Goal: Task Accomplishment & Management: Complete application form

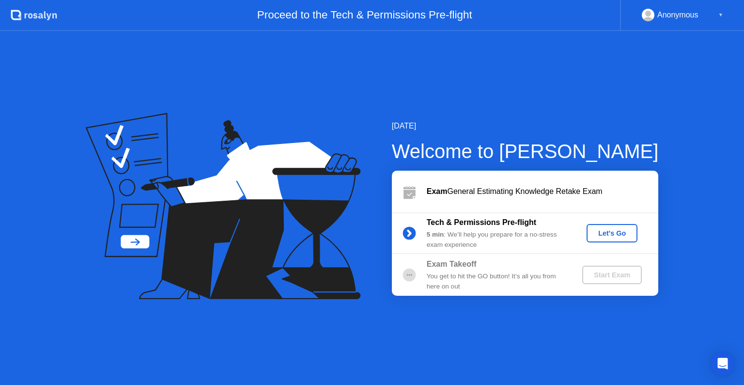
click at [599, 235] on div "Let's Go" at bounding box center [612, 233] width 43 height 8
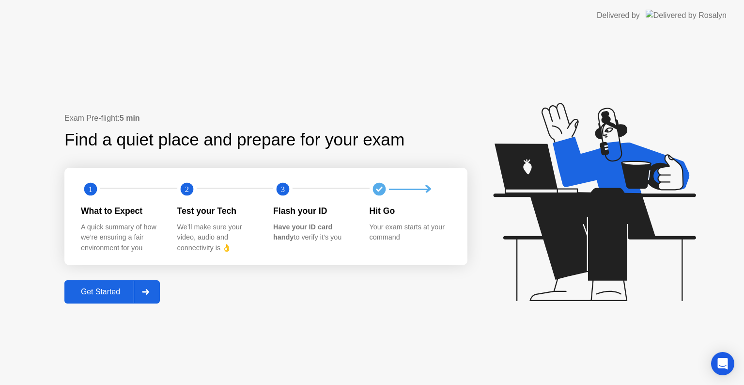
click at [108, 289] on div "Get Started" at bounding box center [100, 291] width 66 height 9
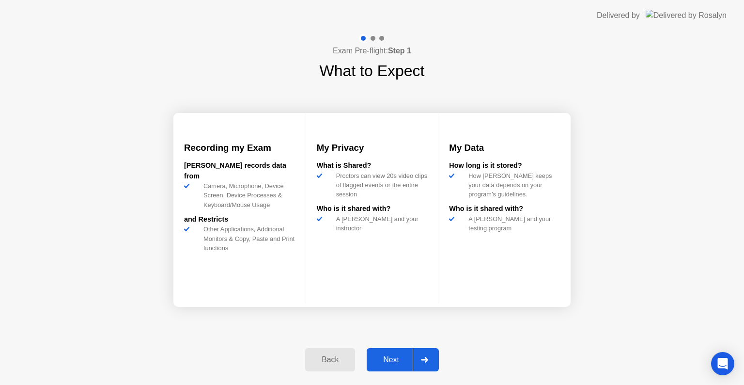
click at [387, 363] on div "Next" at bounding box center [391, 359] width 43 height 9
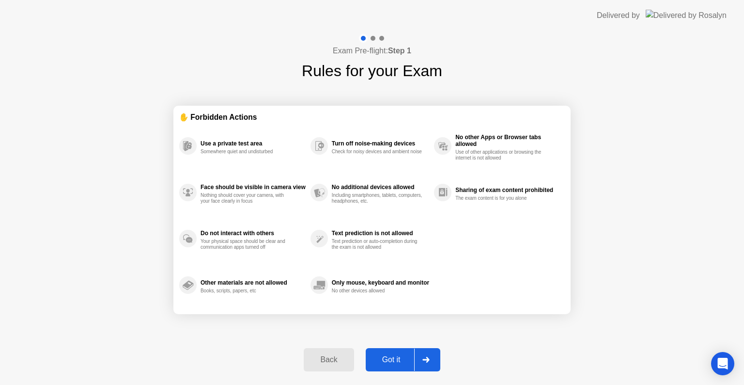
click at [395, 362] on div "Got it" at bounding box center [392, 359] width 46 height 9
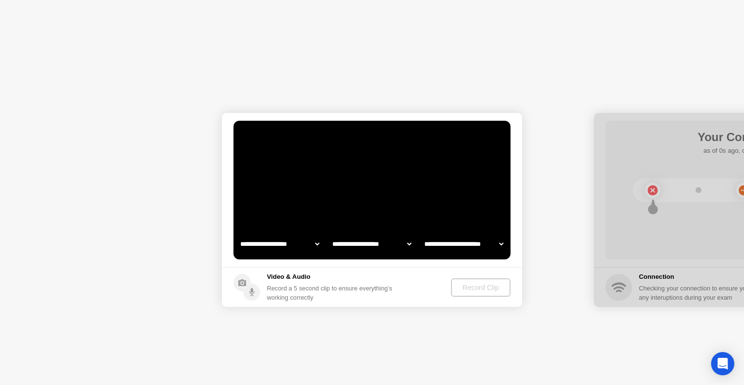
select select "**********"
select select "*******"
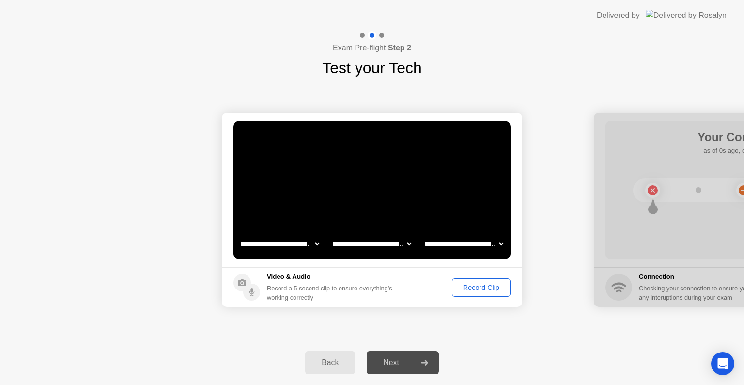
click at [484, 286] on div "Record Clip" at bounding box center [481, 287] width 52 height 8
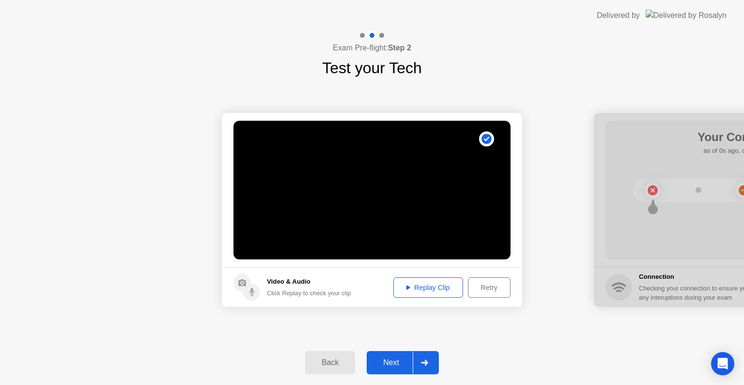
click at [393, 364] on div "Next" at bounding box center [391, 362] width 43 height 9
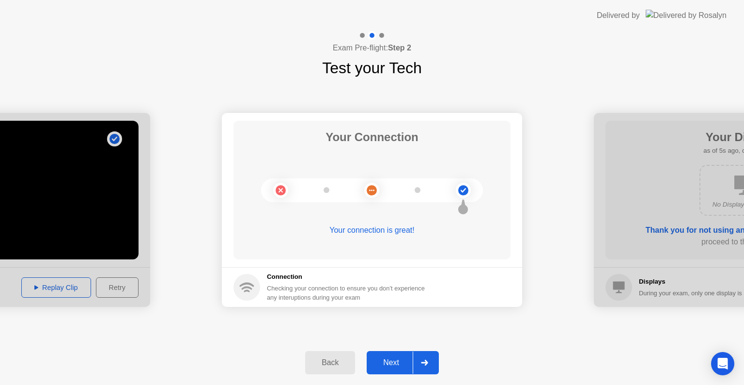
click at [398, 360] on div "Next" at bounding box center [391, 362] width 43 height 9
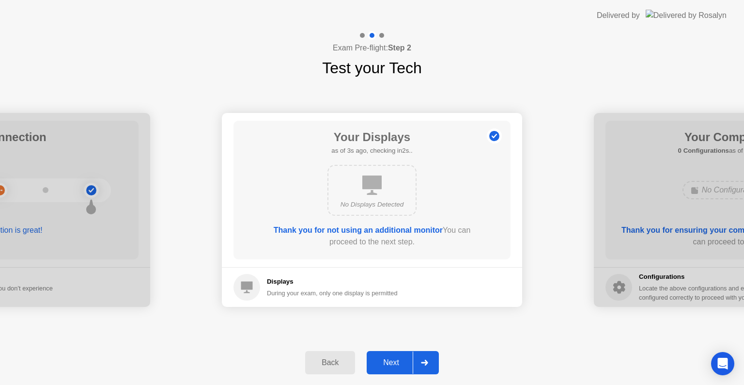
click at [387, 358] on div "Next" at bounding box center [391, 362] width 43 height 9
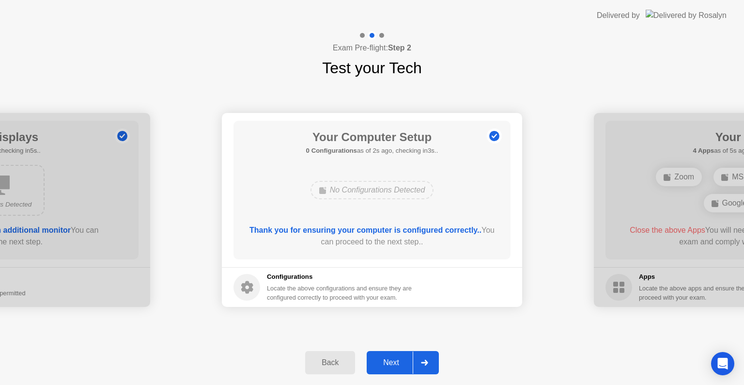
click at [386, 364] on div "Next" at bounding box center [391, 362] width 43 height 9
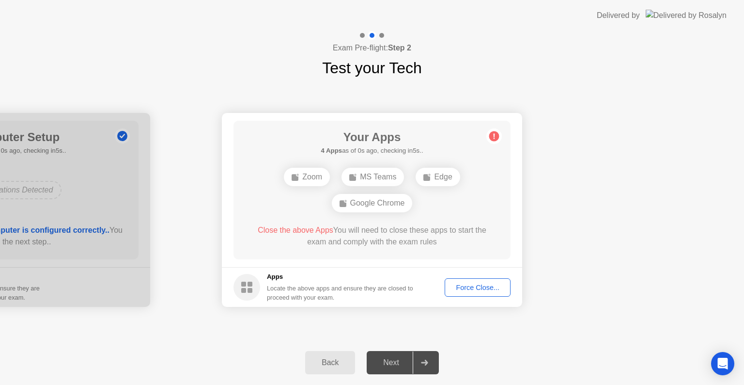
click at [392, 366] on div "Next" at bounding box center [391, 362] width 43 height 9
click at [472, 286] on div "Force Close..." at bounding box center [477, 287] width 59 height 8
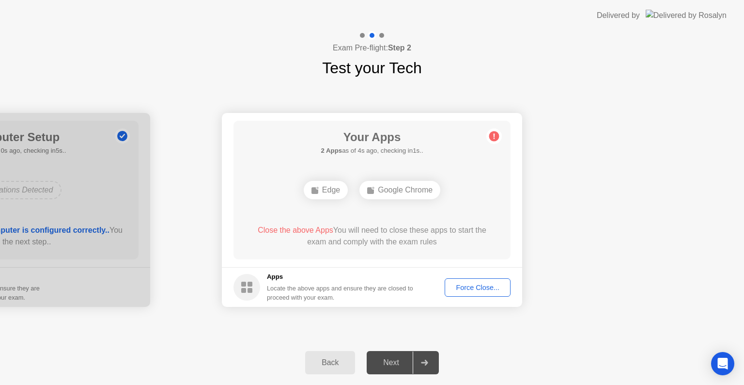
click at [480, 287] on div "Force Close..." at bounding box center [477, 287] width 59 height 8
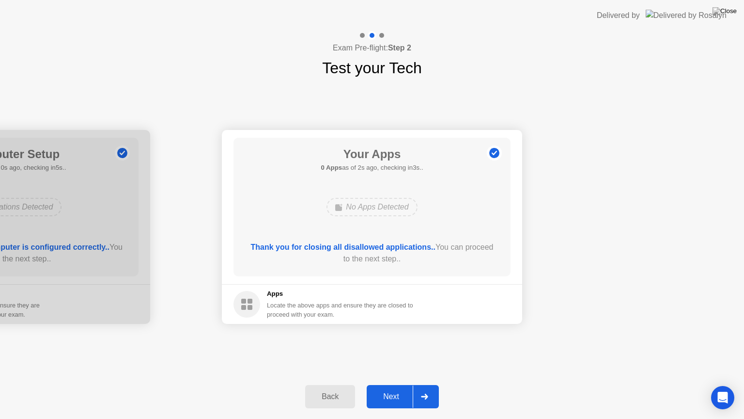
click at [396, 384] on div "Next" at bounding box center [391, 396] width 43 height 9
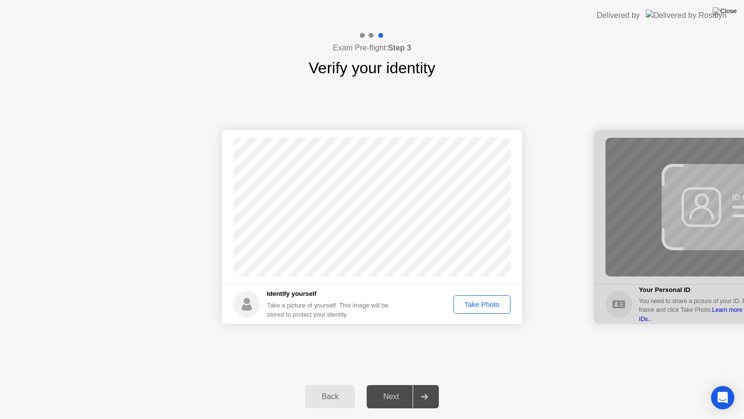
click at [485, 301] on div "Take Photo" at bounding box center [482, 304] width 50 height 8
click at [385, 384] on div "Next" at bounding box center [391, 396] width 43 height 9
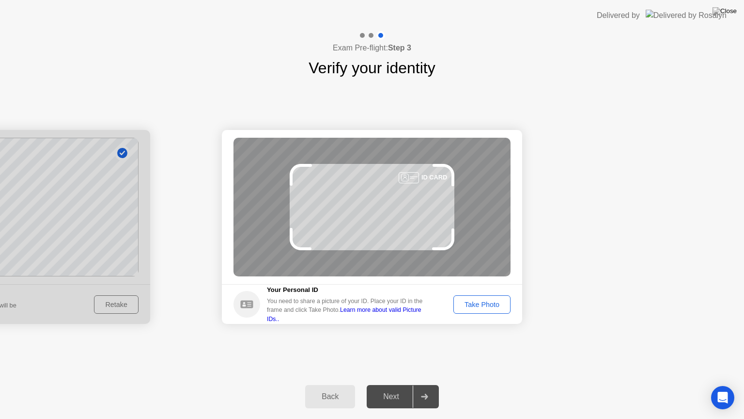
click at [390, 217] on div "ID CARD" at bounding box center [372, 207] width 277 height 139
click at [387, 218] on div "ID CARD" at bounding box center [372, 207] width 277 height 139
click at [383, 200] on div "ID CARD" at bounding box center [372, 207] width 277 height 139
click at [480, 309] on button "Take Photo" at bounding box center [481, 304] width 57 height 18
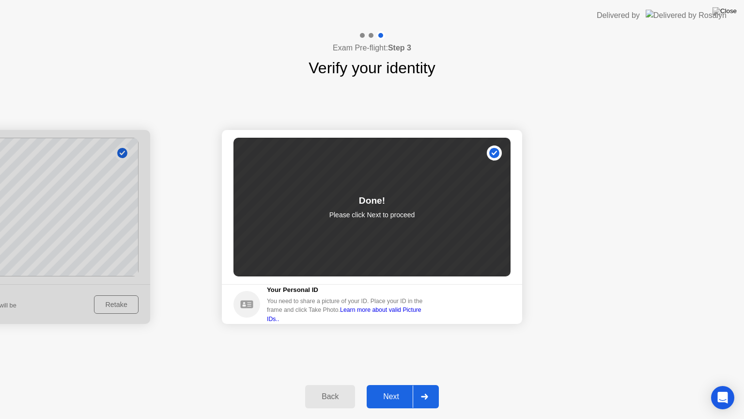
click at [399, 384] on div "Next" at bounding box center [391, 396] width 43 height 9
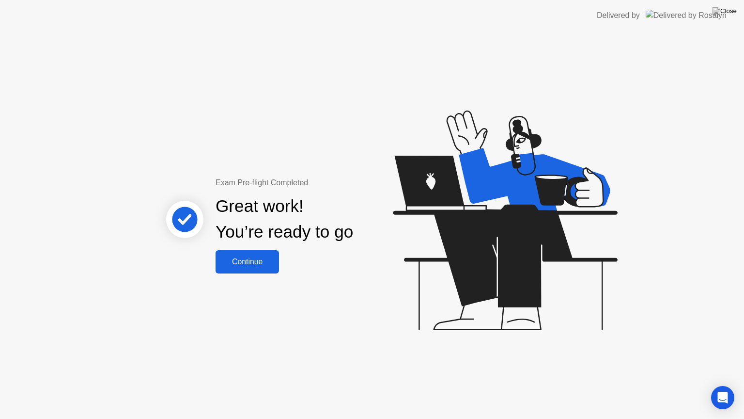
click at [255, 260] on div "Continue" at bounding box center [248, 261] width 58 height 9
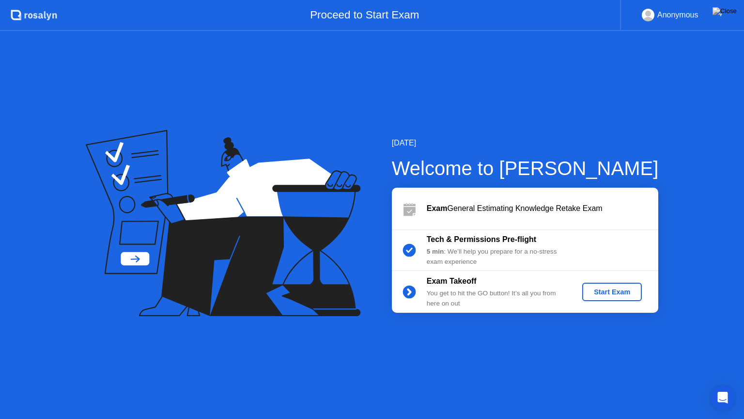
click at [601, 285] on button "Start Exam" at bounding box center [612, 291] width 60 height 18
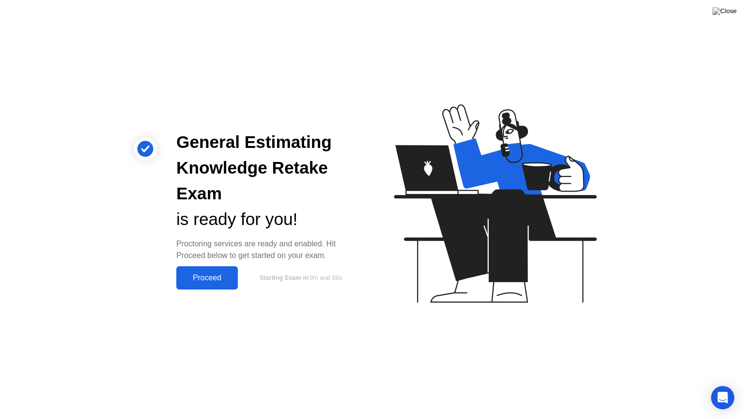
click at [202, 282] on div "Proceed" at bounding box center [207, 277] width 56 height 9
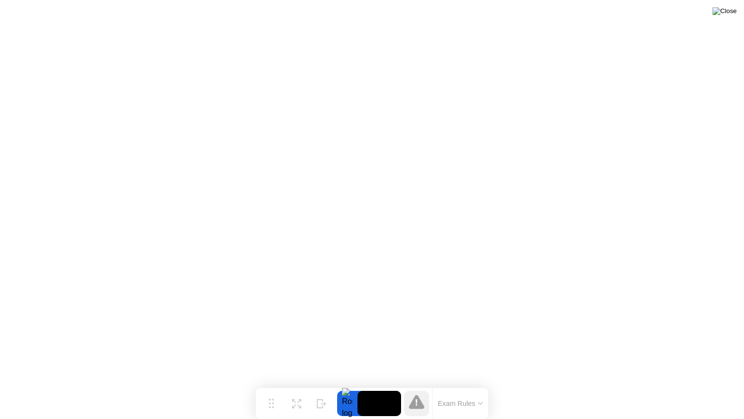
click at [729, 12] on img at bounding box center [725, 11] width 24 height 8
click at [444, 384] on div at bounding box center [372, 419] width 744 height 0
